Goal: Task Accomplishment & Management: Manage account settings

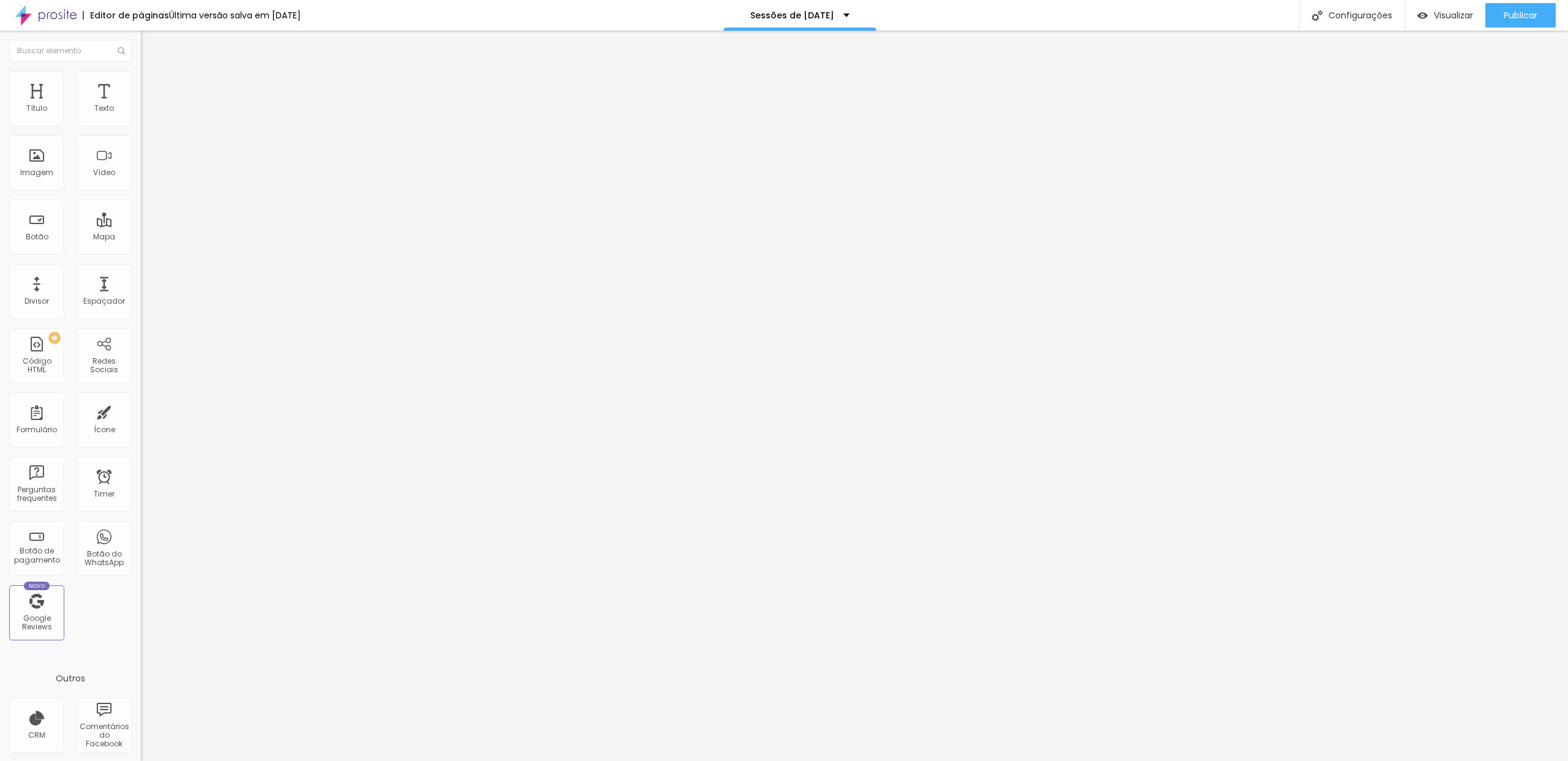
click at [141, 123] on span at bounding box center [144, 128] width 8 height 10
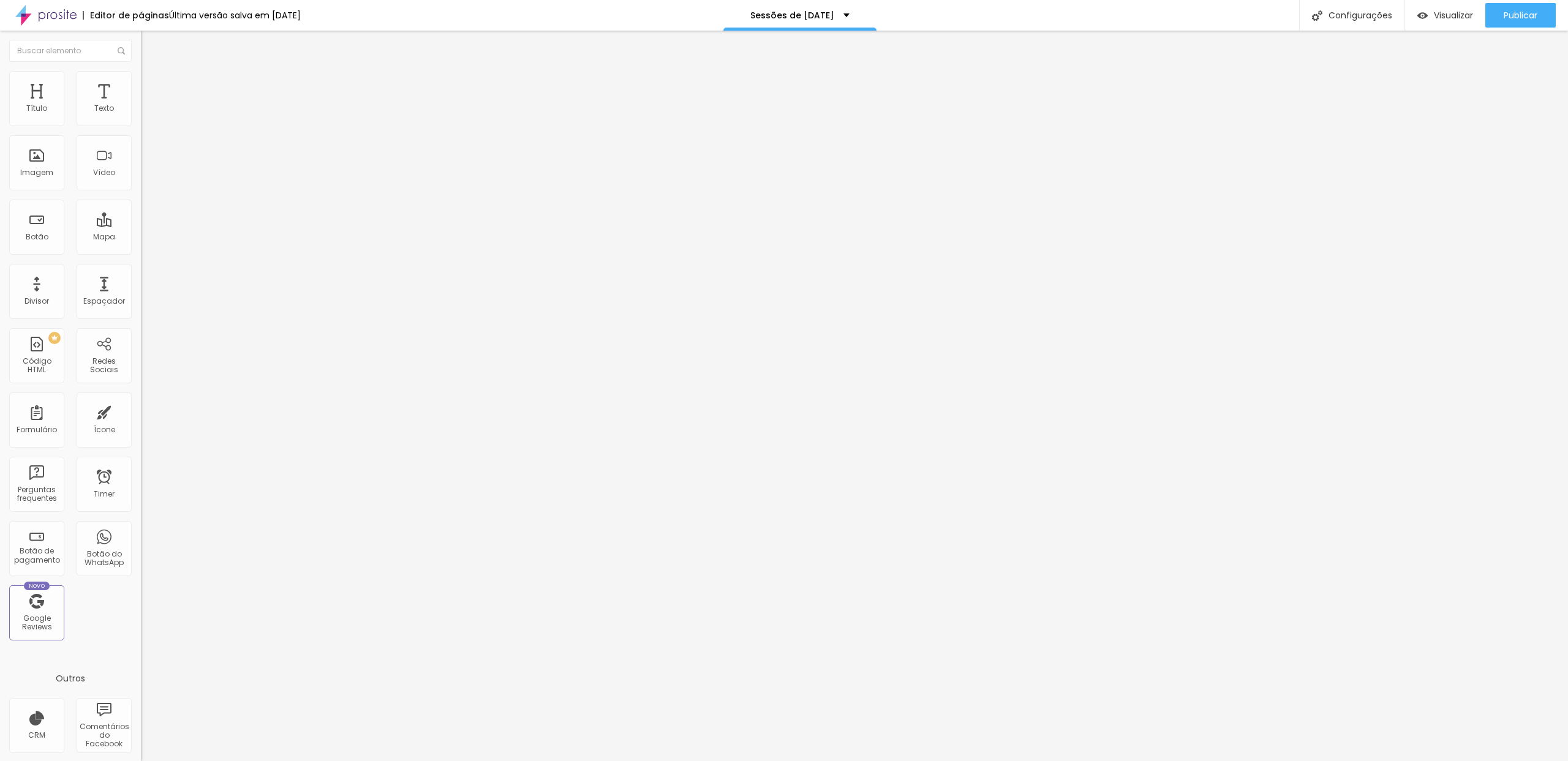
type input "Serra - [DATE] (apenas disponíveis os horários da tarde)"
type input "Estúdio - [DATE]"
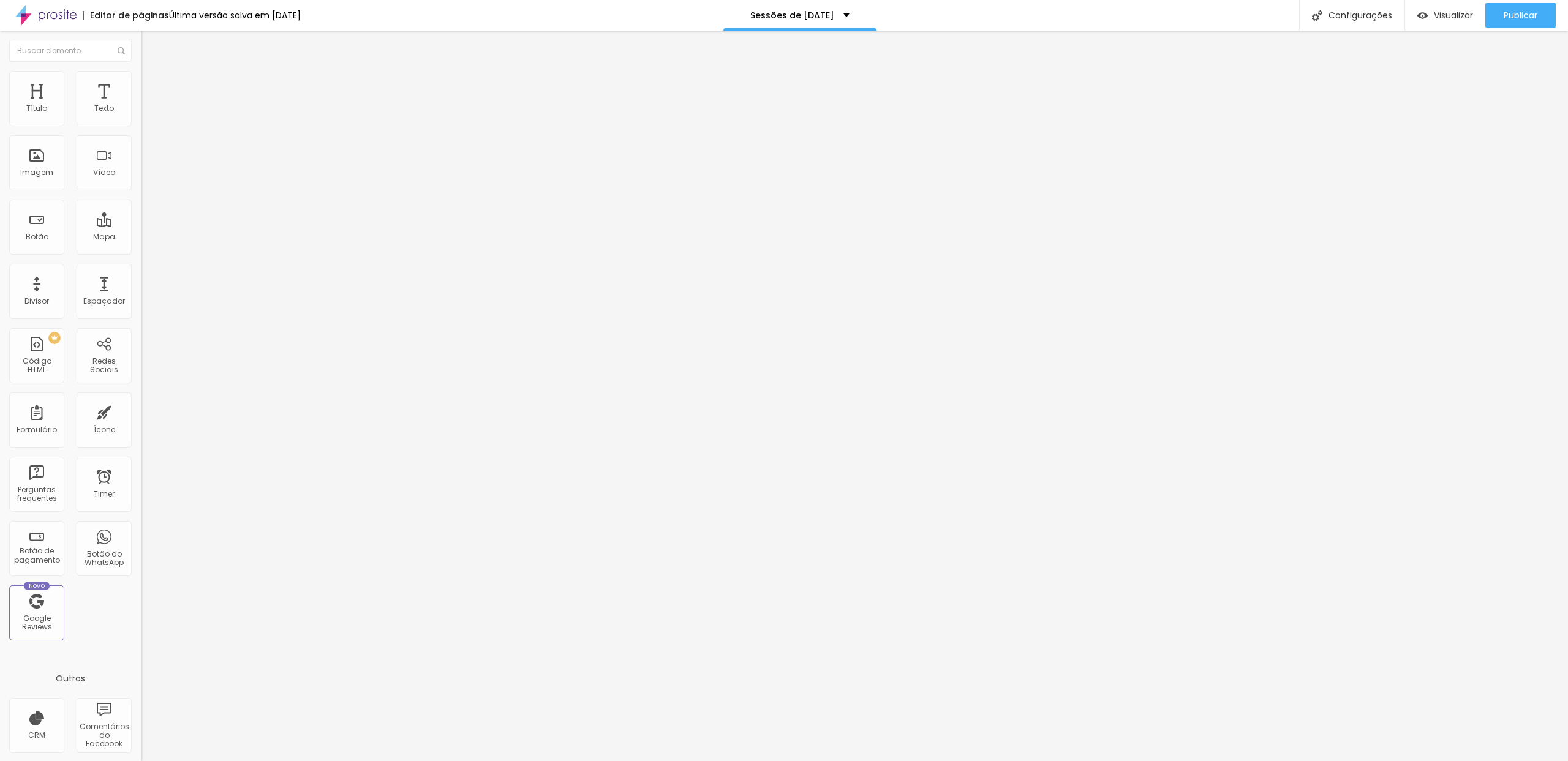
type input "Estúdio - [DATE]"
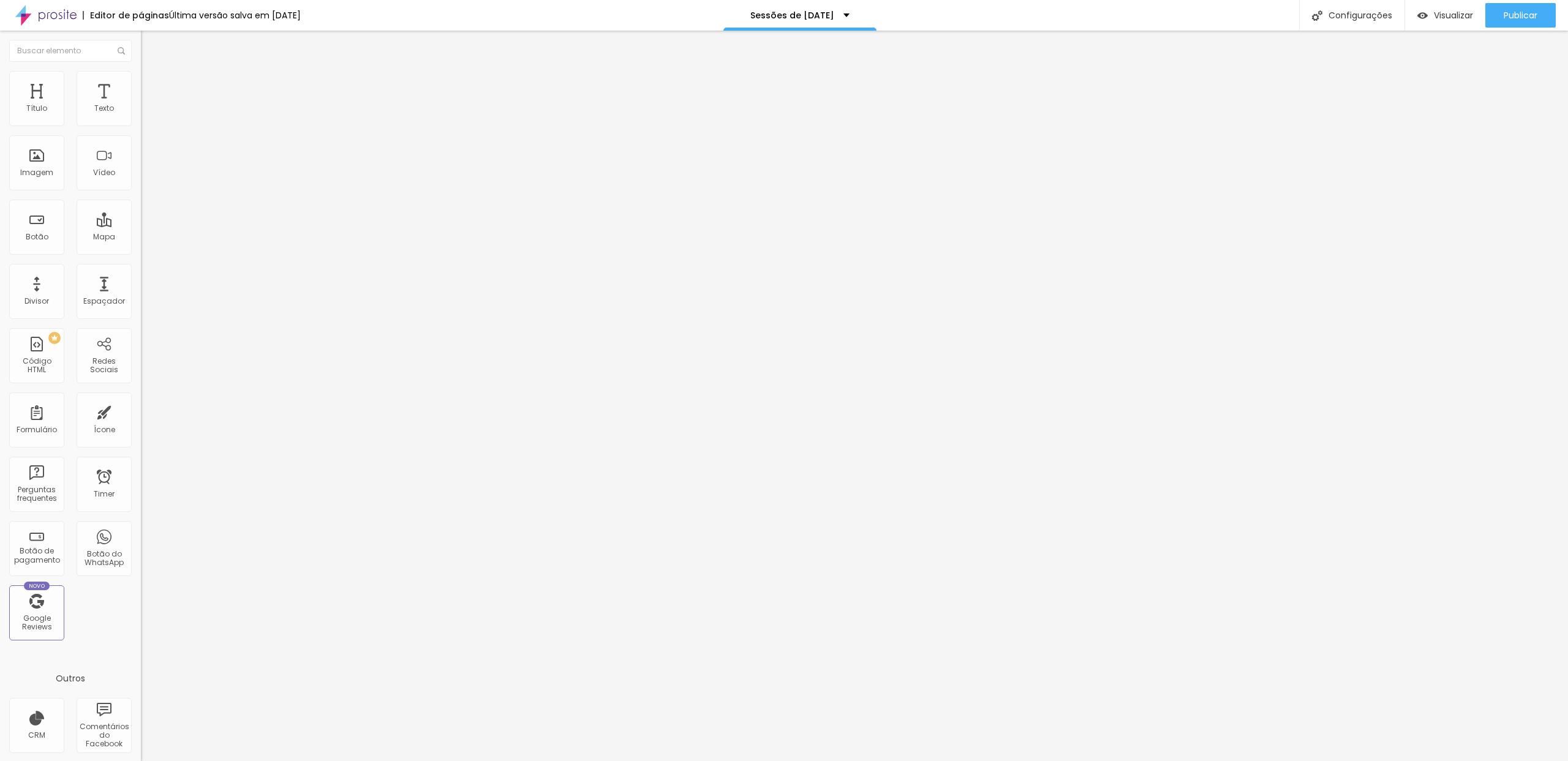
type input "Estúdio - [DATE]"
type input "Estúdio - Vaga durante a Semana (data e horário a combinar)"
click at [1536, 10] on span "Publicar" at bounding box center [1520, 15] width 34 height 10
click at [141, 124] on span at bounding box center [144, 128] width 8 height 10
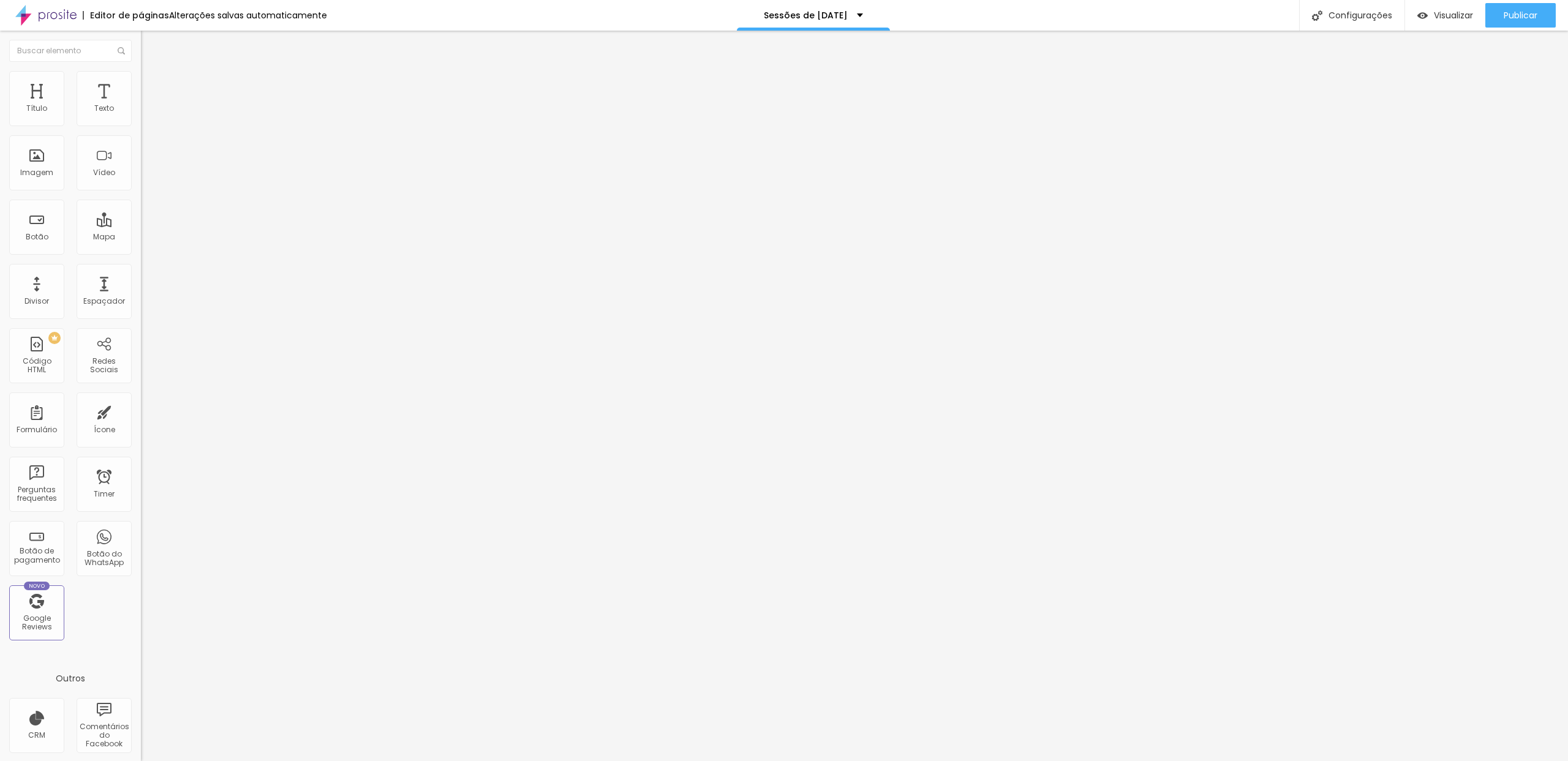
scroll to position [319, 0]
drag, startPoint x: 707, startPoint y: 393, endPoint x: 848, endPoint y: 389, distance: 141.1
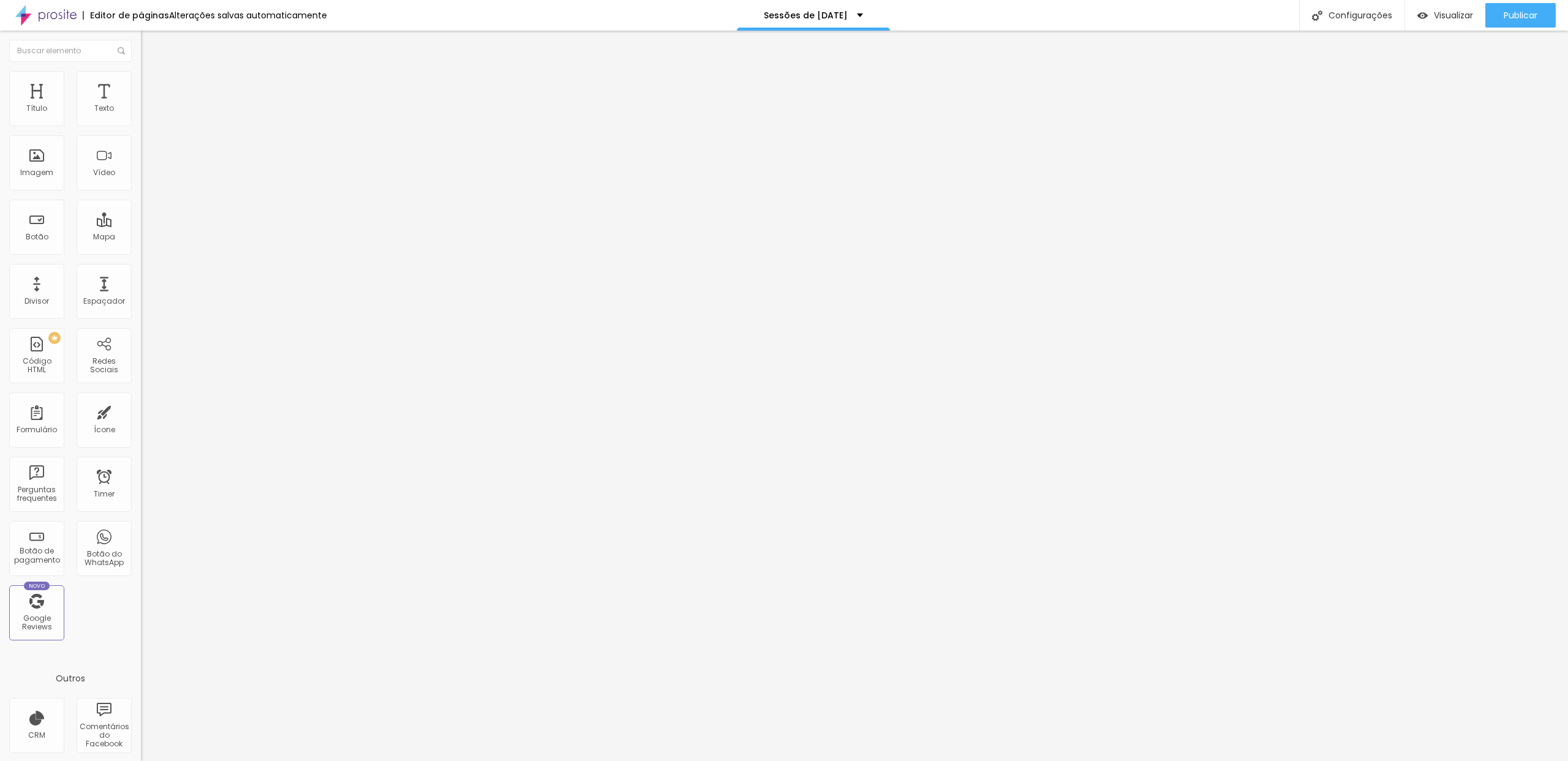
scroll to position [315, 0]
drag, startPoint x: 639, startPoint y: 398, endPoint x: 876, endPoint y: 398, distance: 237.0
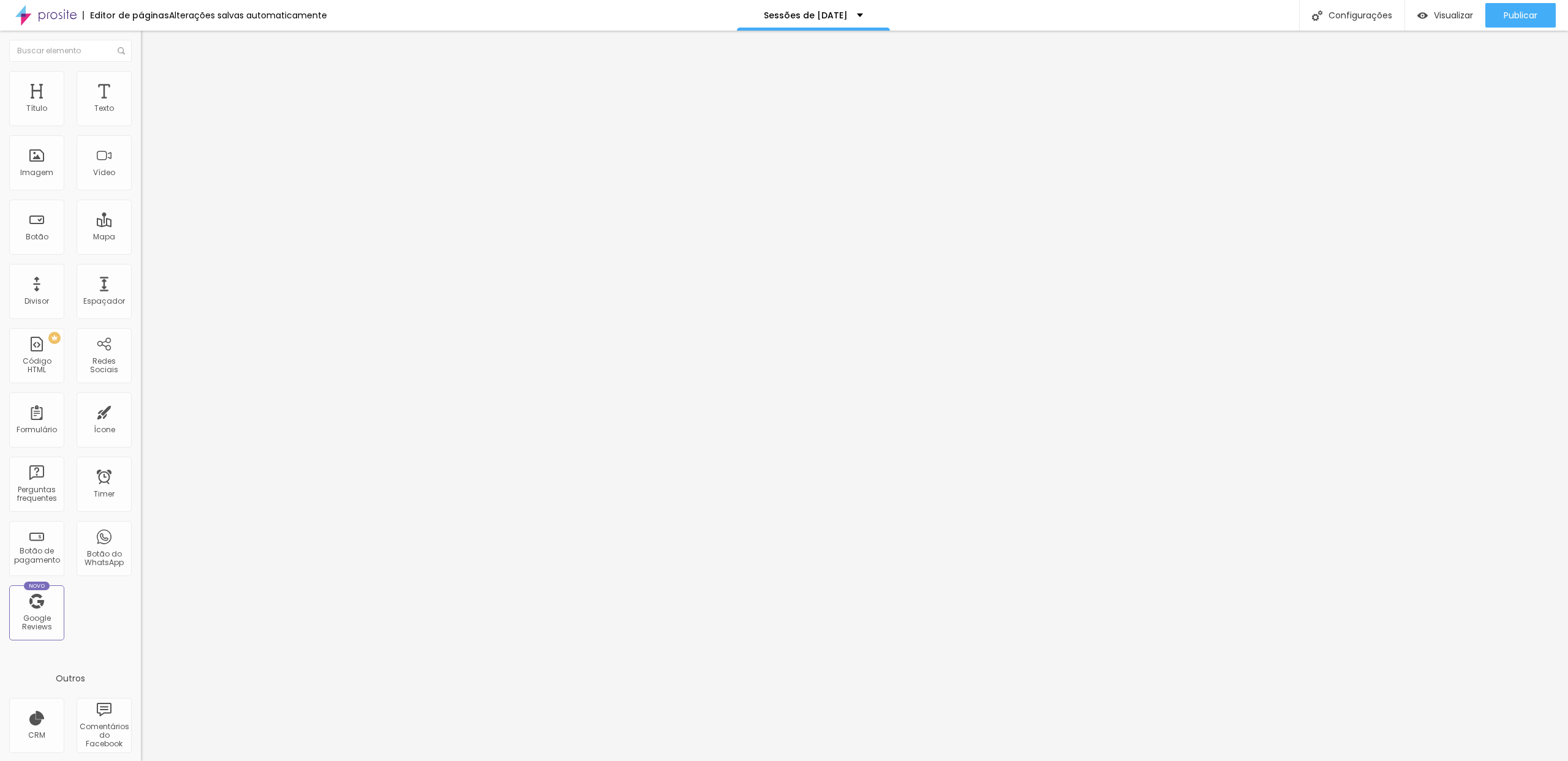
scroll to position [432, 0]
paste input "(apenas disponíveis os horários da tarde)"
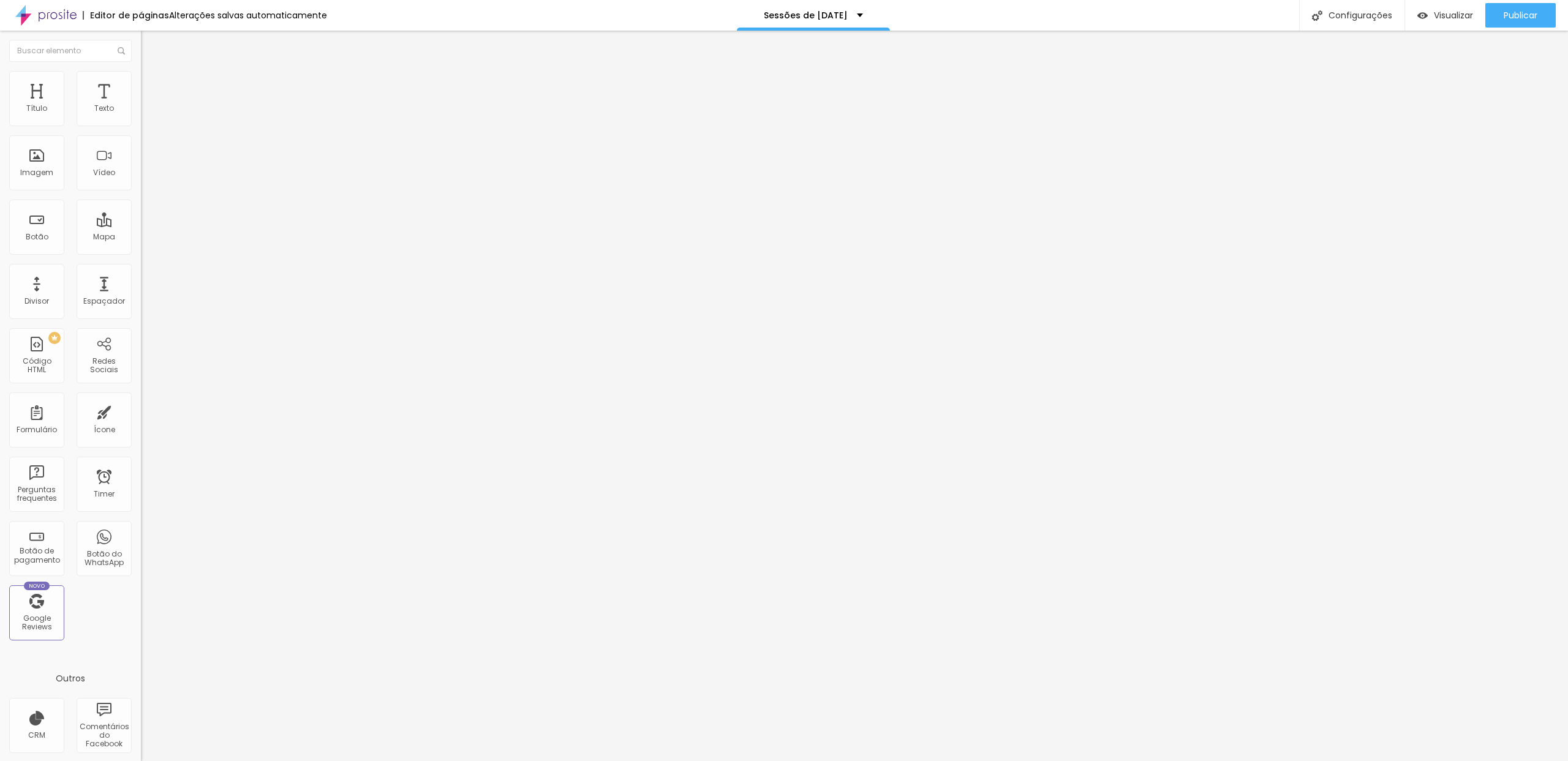
type input "Estúdio - [DATE] (apenas disponíveis os horários da manhã)"
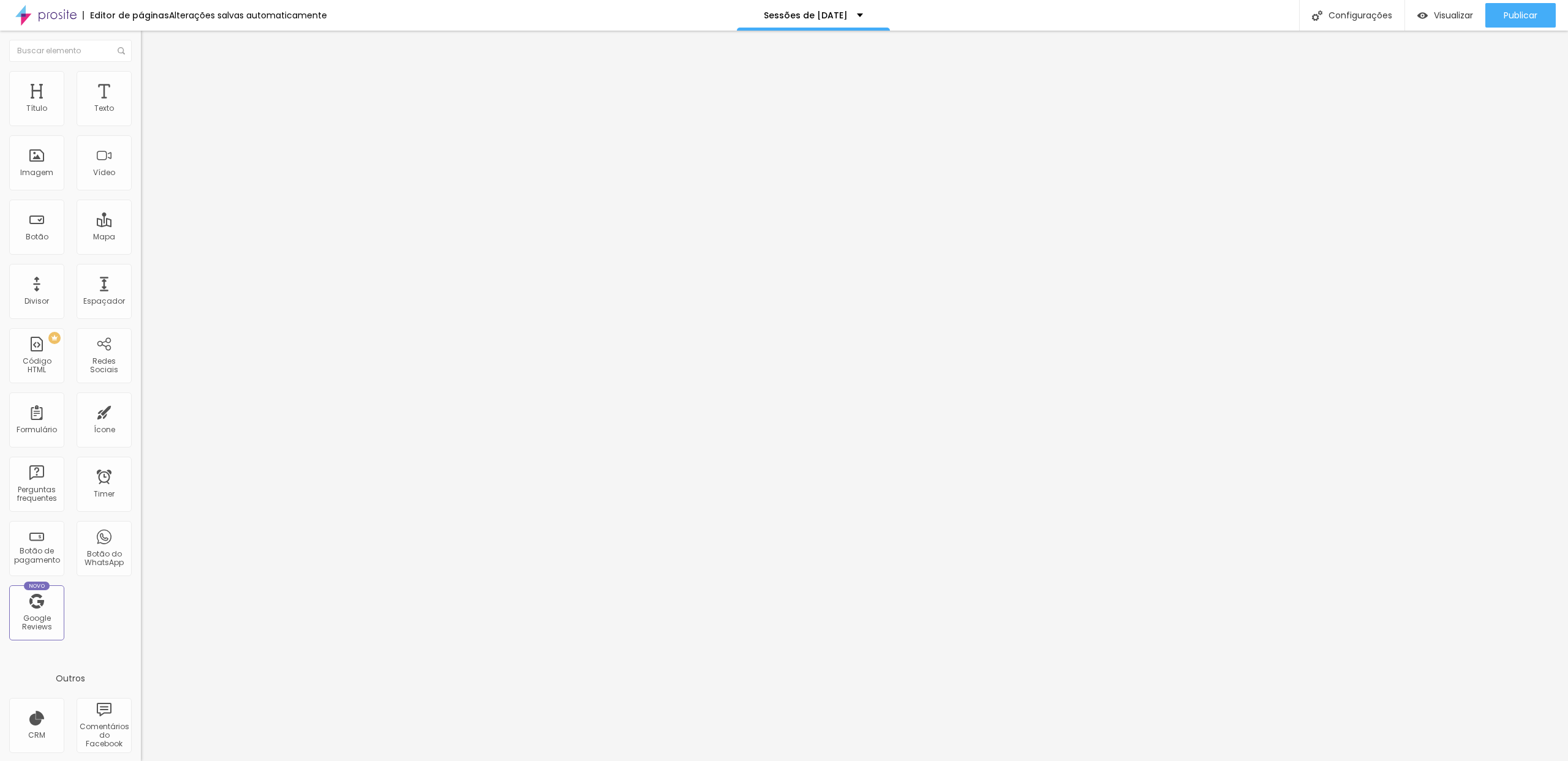
click at [1510, 15] on span "Publicar" at bounding box center [1520, 15] width 34 height 10
click at [1491, 19] on button "Publicar" at bounding box center [1521, 15] width 70 height 25
